Goal: Task Accomplishment & Management: Manage account settings

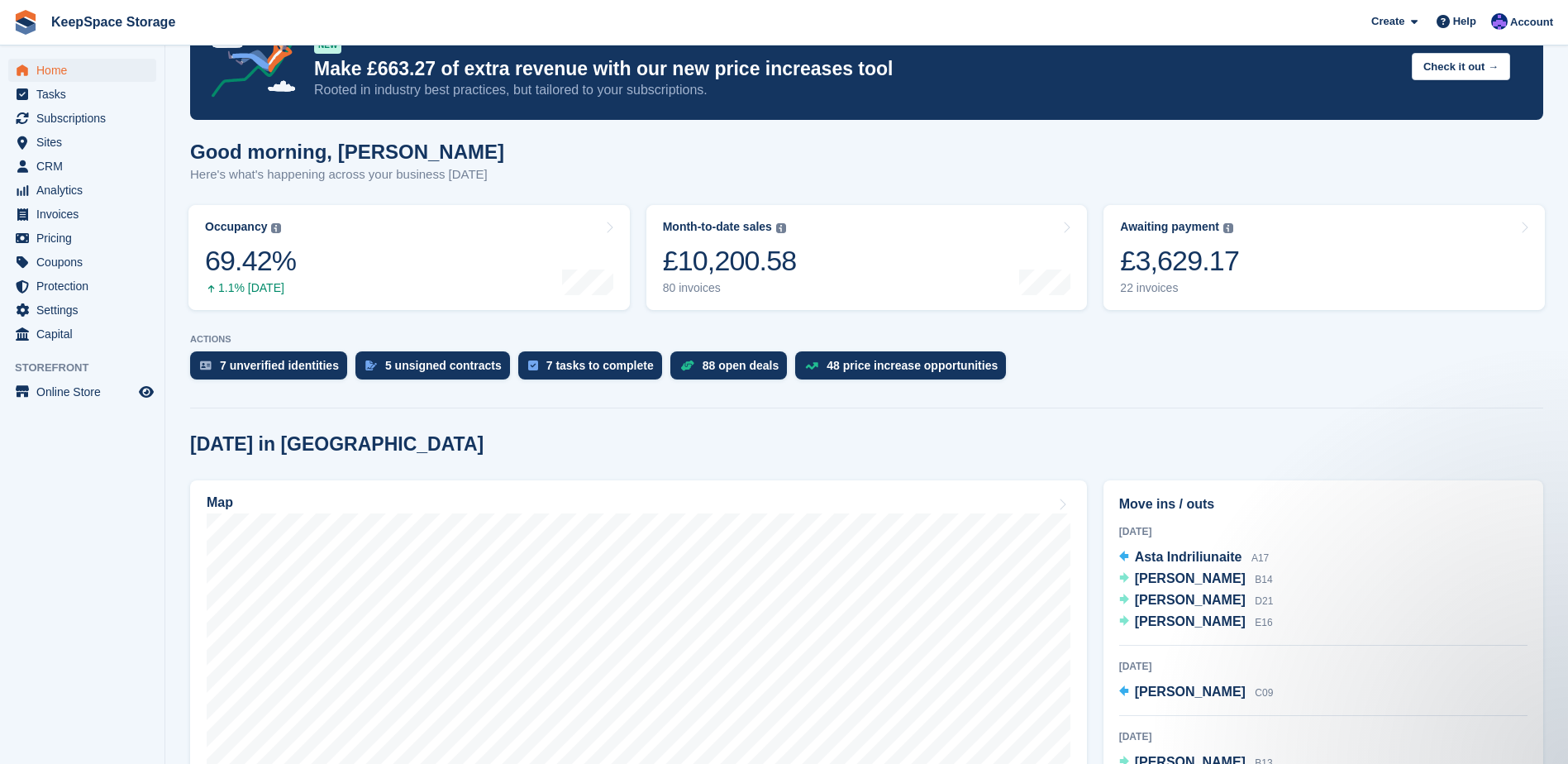
scroll to position [83, 0]
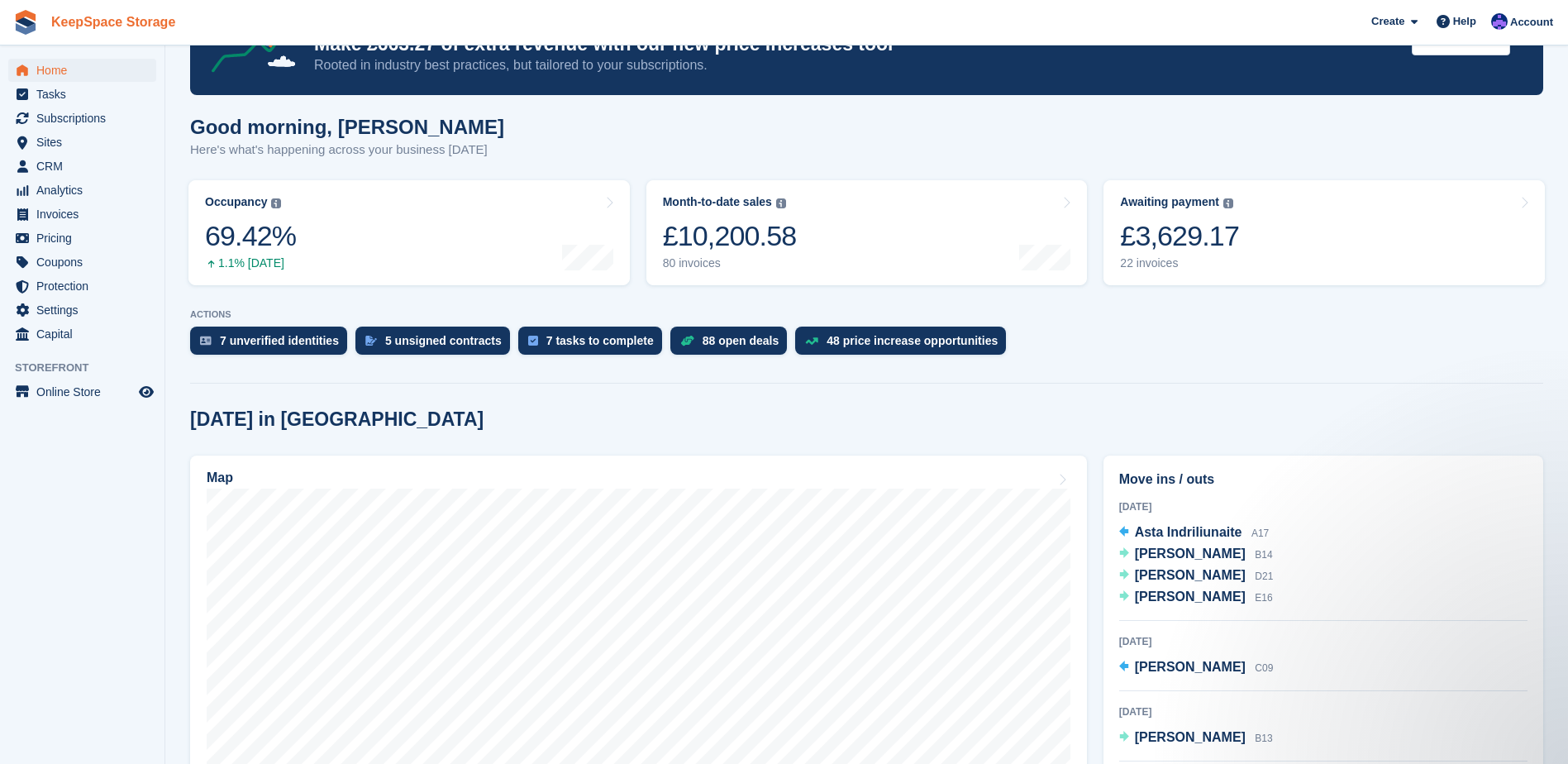
click at [110, 18] on link "KeepSpace Storage" at bounding box center [113, 22] width 137 height 27
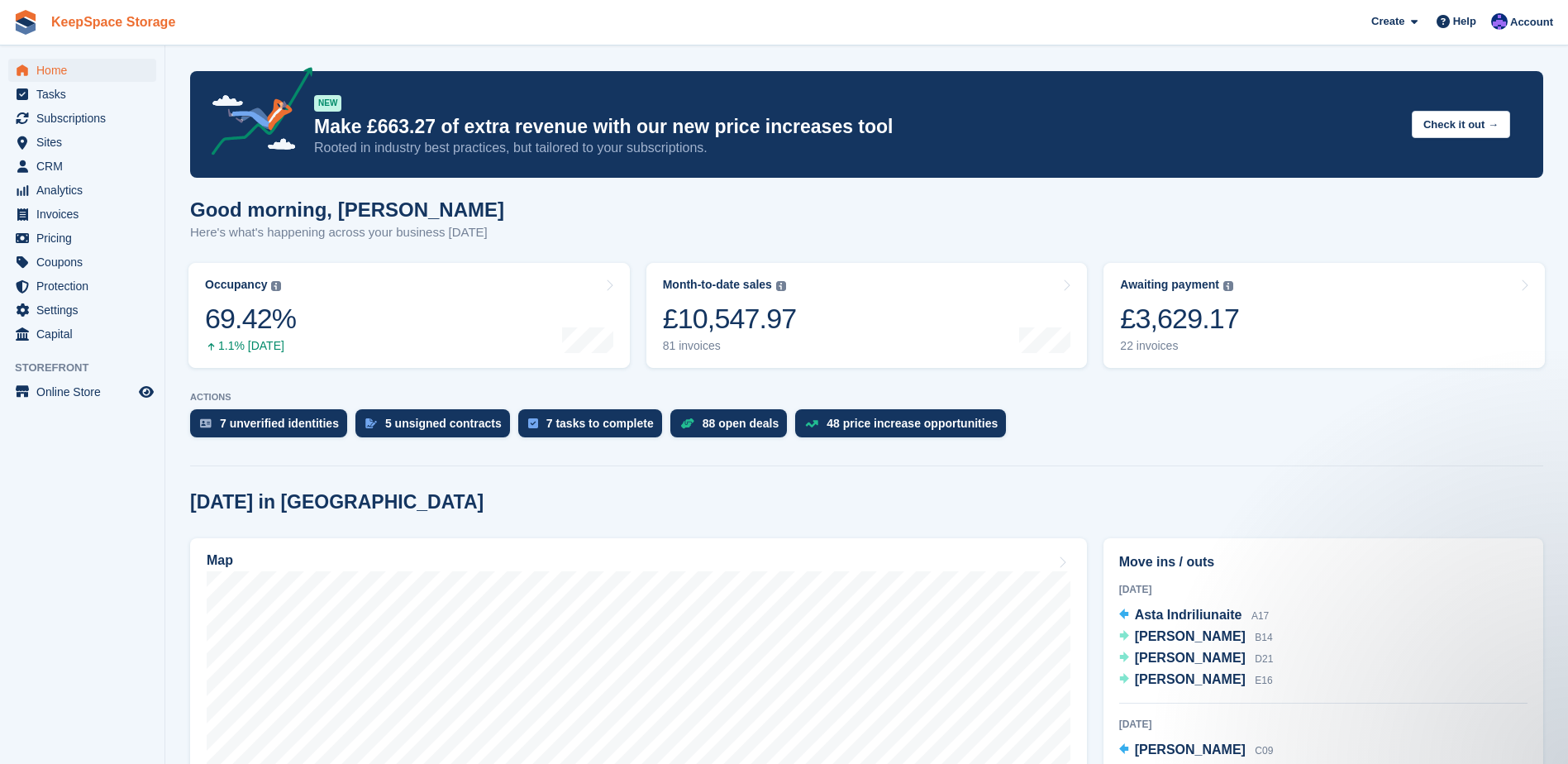
click at [111, 24] on link "KeepSpace Storage" at bounding box center [113, 22] width 137 height 27
click at [73, 9] on link "KeepSpace Storage" at bounding box center [113, 22] width 137 height 27
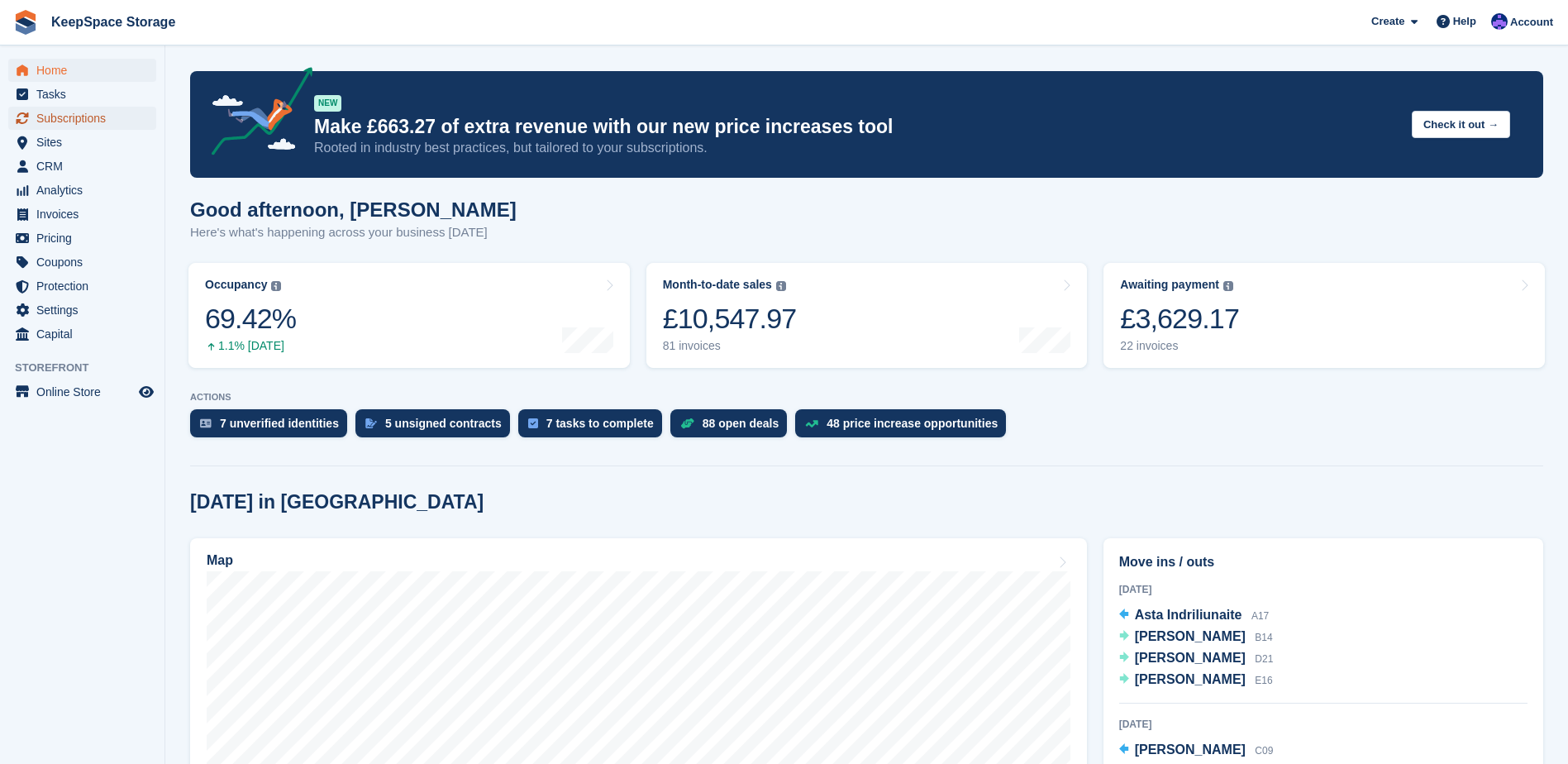
click at [102, 126] on span "Subscriptions" at bounding box center [85, 118] width 99 height 23
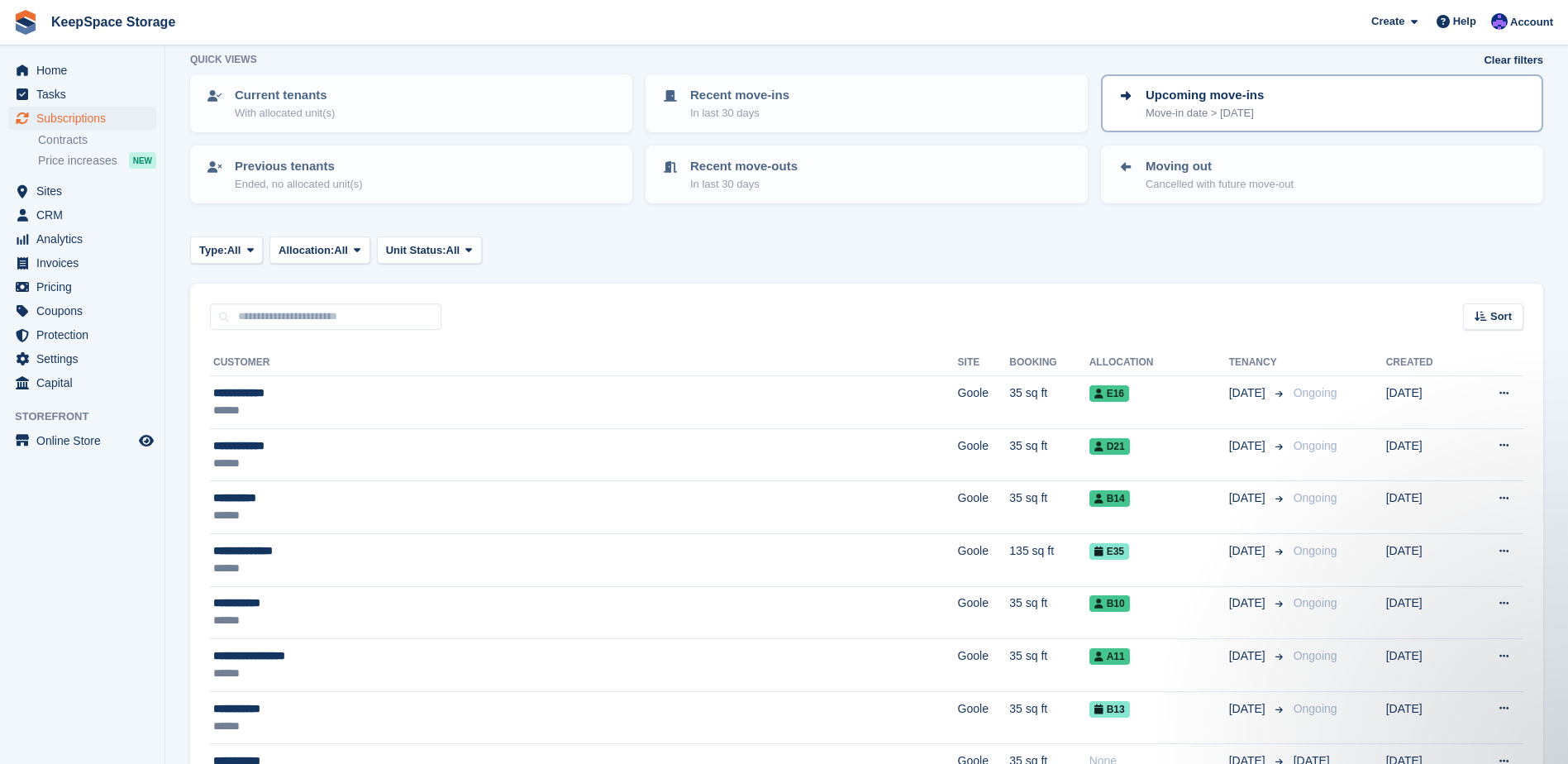
click at [1179, 116] on p "Move-in date > today" at bounding box center [1204, 112] width 118 height 16
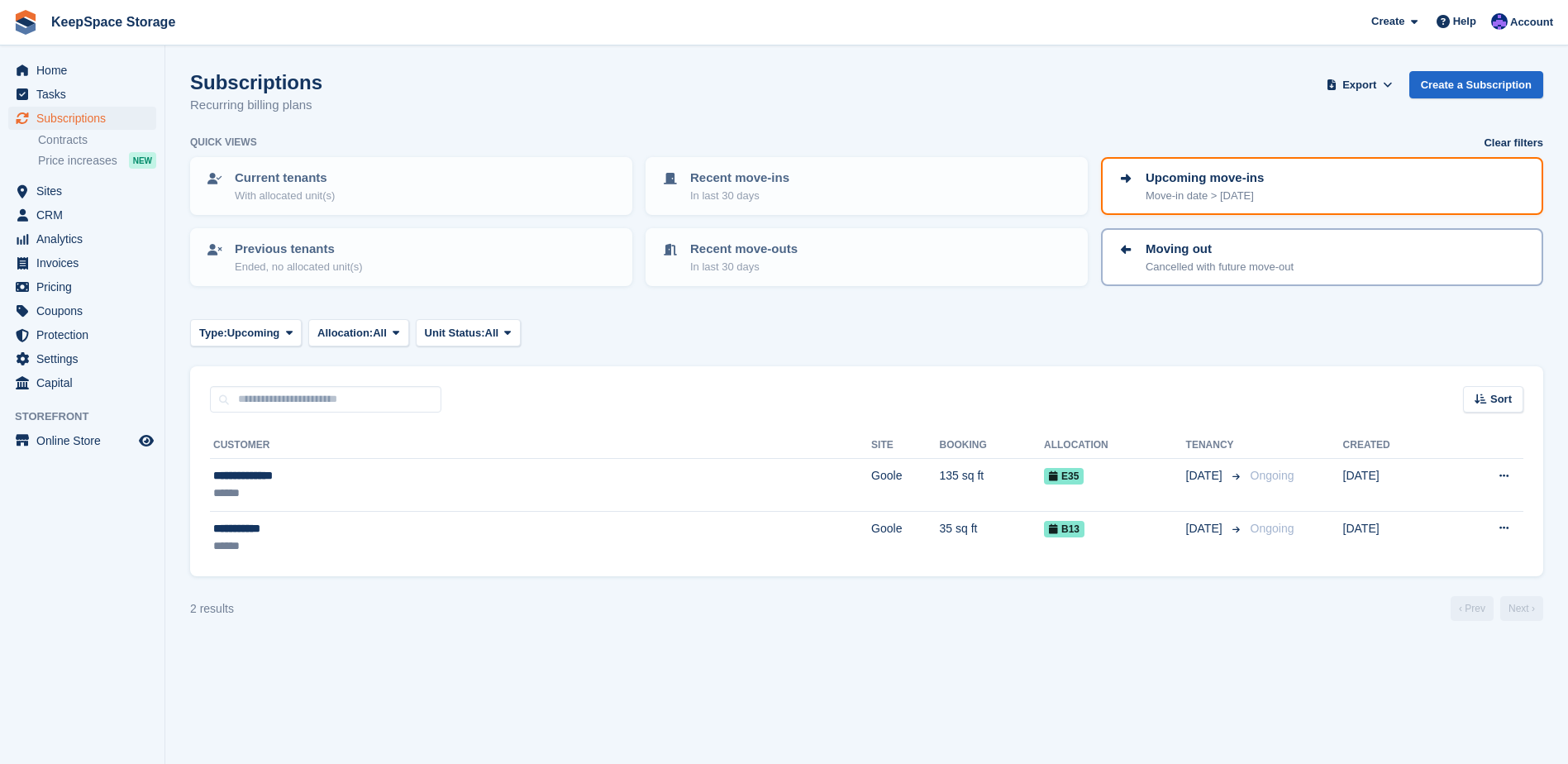
click at [1117, 255] on span at bounding box center [1126, 250] width 20 height 20
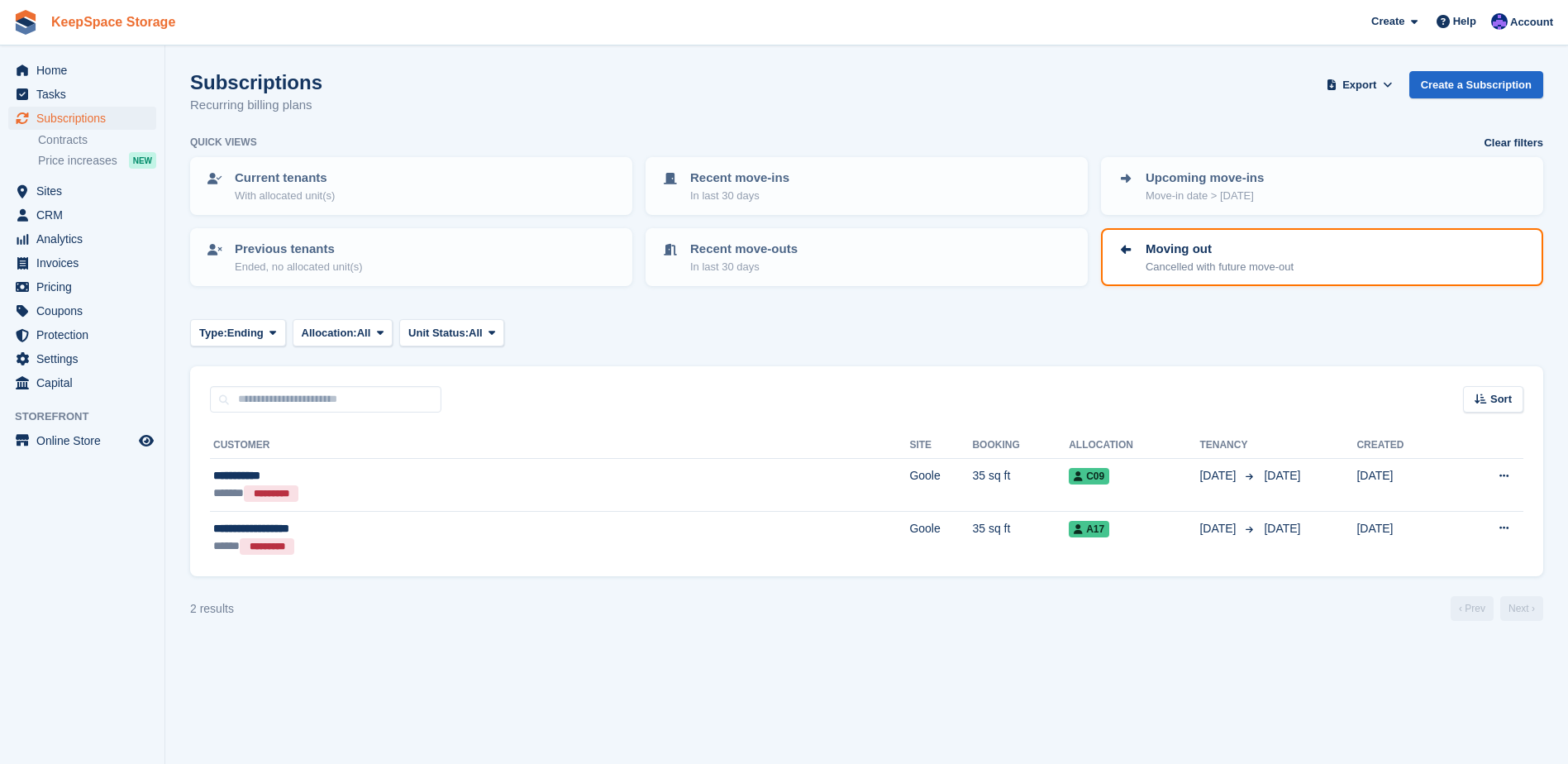
click at [80, 24] on link "KeepSpace Storage" at bounding box center [113, 22] width 137 height 27
